Goal: Task Accomplishment & Management: Manage account settings

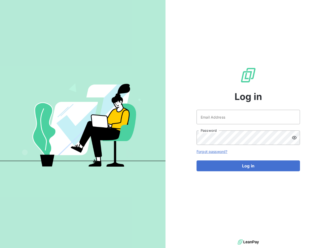
click at [166, 124] on div "Log in Email Address Password Forgot password? Log in" at bounding box center [249, 119] width 166 height 238
click at [296, 138] on icon at bounding box center [294, 137] width 5 height 5
